Goal: Task Accomplishment & Management: Manage account settings

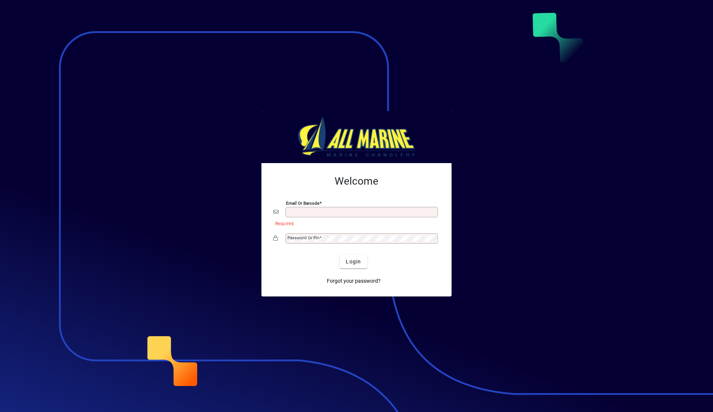
click at [319, 210] on input "Email or Barcode" at bounding box center [362, 212] width 150 height 6
type input "**********"
click at [340, 255] on button "Login" at bounding box center [353, 261] width 27 height 13
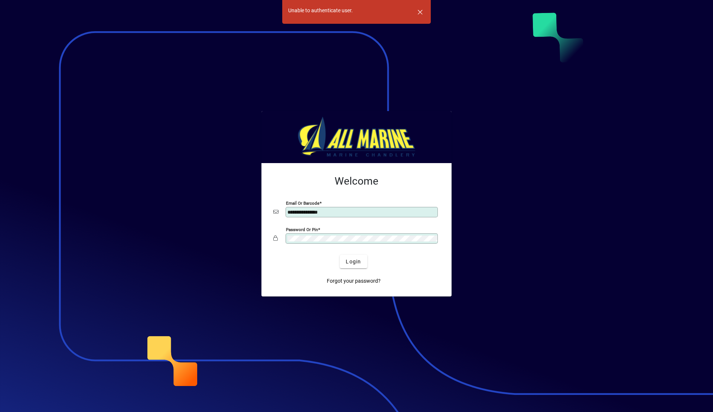
click at [340, 255] on button "Login" at bounding box center [353, 261] width 27 height 13
click at [417, 9] on span "button" at bounding box center [420, 12] width 18 height 18
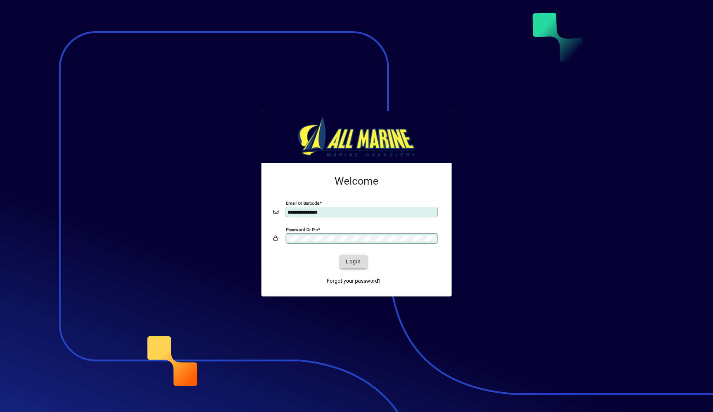
click at [348, 264] on span "Login" at bounding box center [353, 262] width 15 height 8
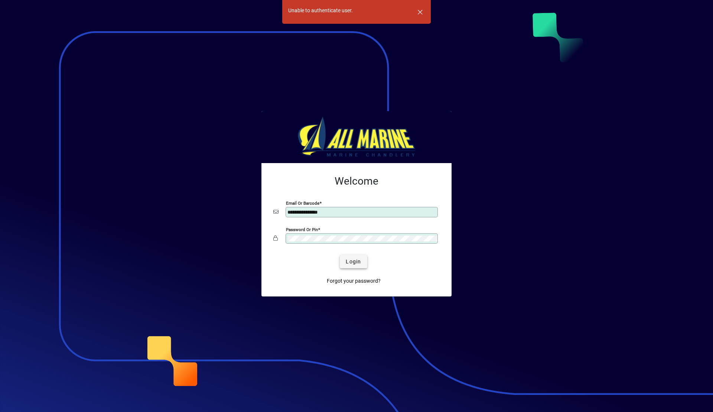
click at [353, 262] on span "Login" at bounding box center [353, 262] width 15 height 8
drag, startPoint x: 419, startPoint y: 9, endPoint x: 435, endPoint y: 0, distance: 18.5
click at [420, 8] on span "button" at bounding box center [420, 12] width 18 height 18
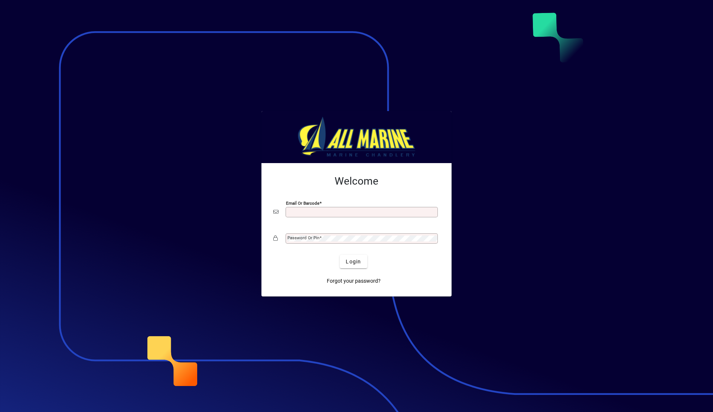
click at [308, 215] on input "Email or Barcode" at bounding box center [362, 212] width 150 height 6
type input "**********"
click at [340, 255] on button "Login" at bounding box center [353, 261] width 27 height 13
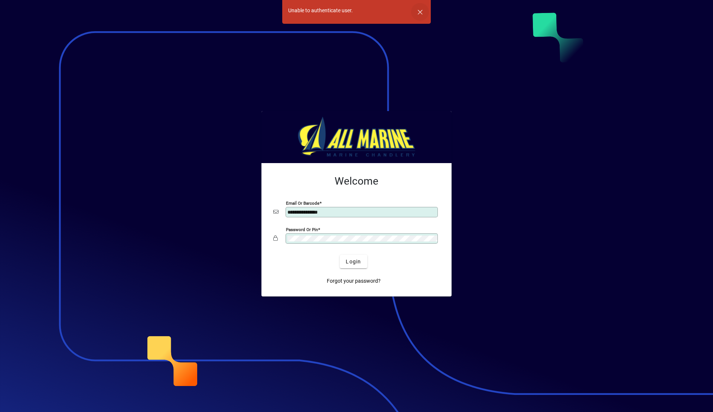
click at [424, 10] on span "button" at bounding box center [420, 12] width 18 height 18
